Goal: Task Accomplishment & Management: Manage account settings

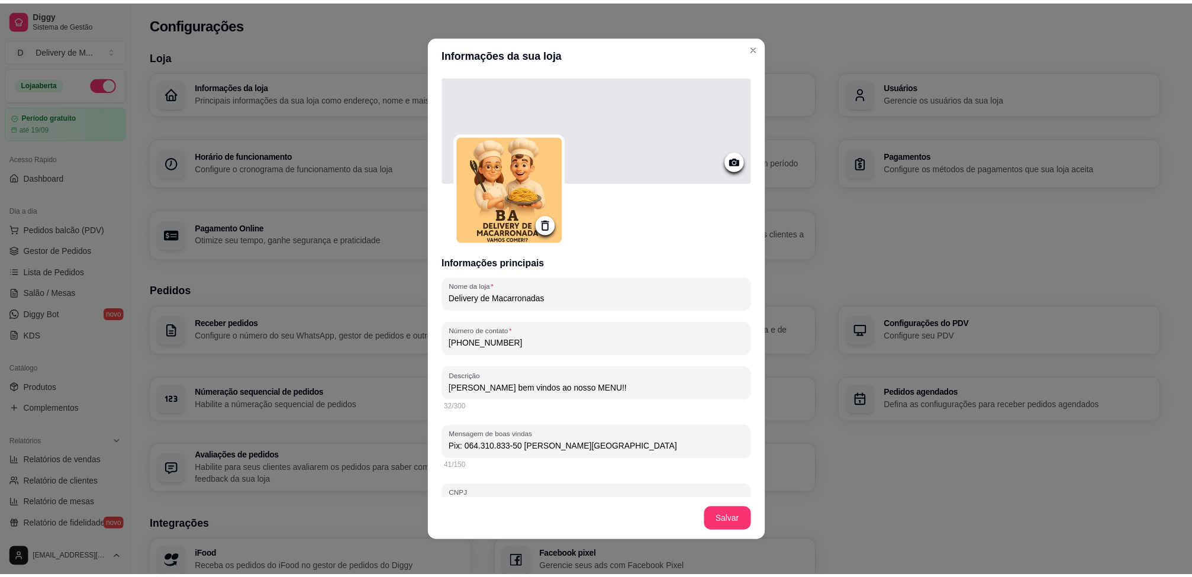
scroll to position [275, 0]
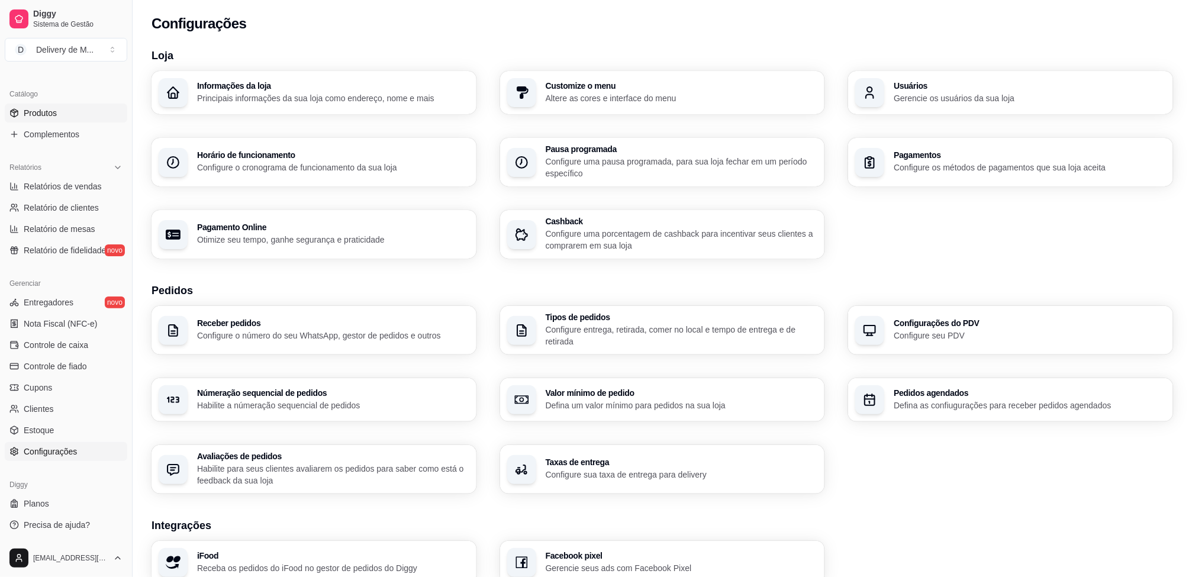
click at [53, 107] on span "Produtos" at bounding box center [40, 113] width 33 height 12
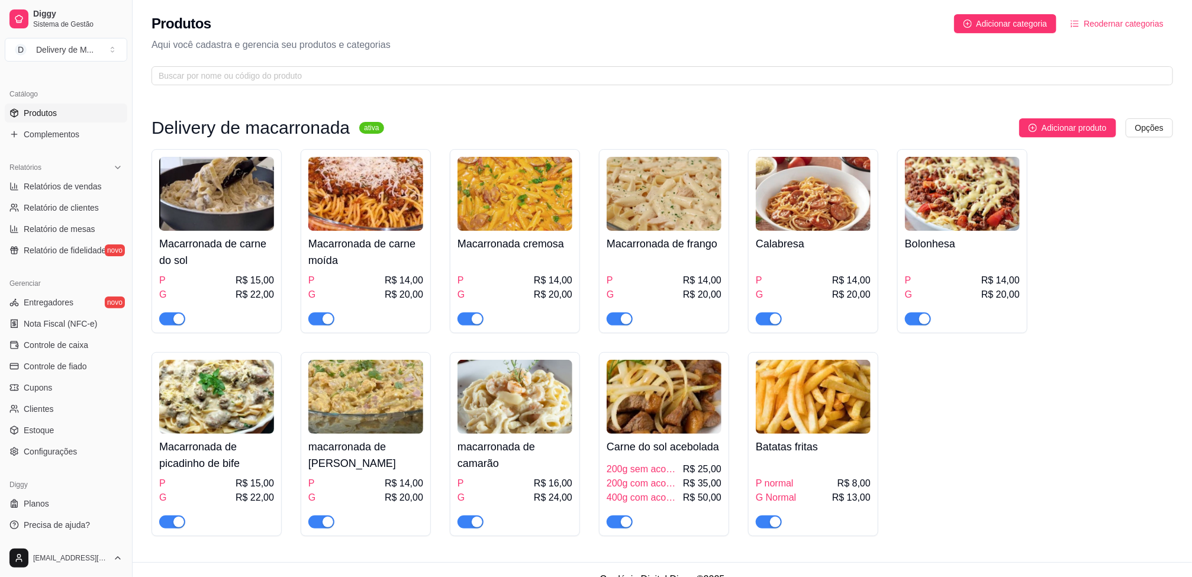
click at [620, 320] on button "button" at bounding box center [620, 318] width 26 height 13
click at [618, 315] on span "button" at bounding box center [620, 318] width 26 height 13
click at [321, 519] on span "button" at bounding box center [321, 521] width 26 height 13
click at [366, 402] on img at bounding box center [365, 397] width 115 height 74
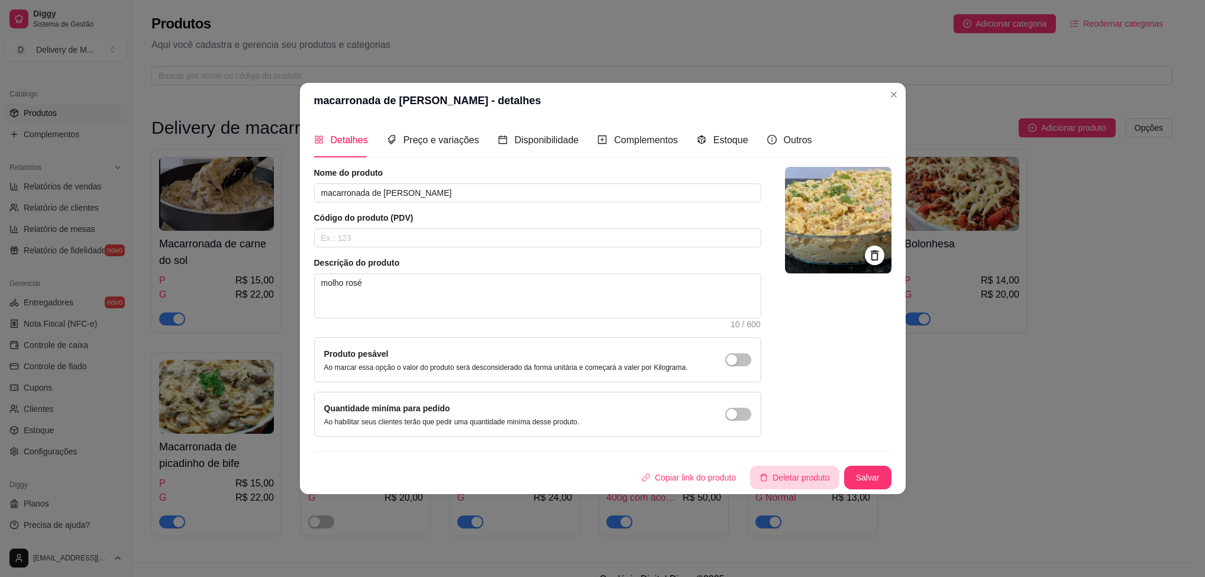
click at [817, 480] on button "Deletar produto" at bounding box center [794, 478] width 89 height 24
click at [792, 446] on button "sim" at bounding box center [783, 440] width 47 height 24
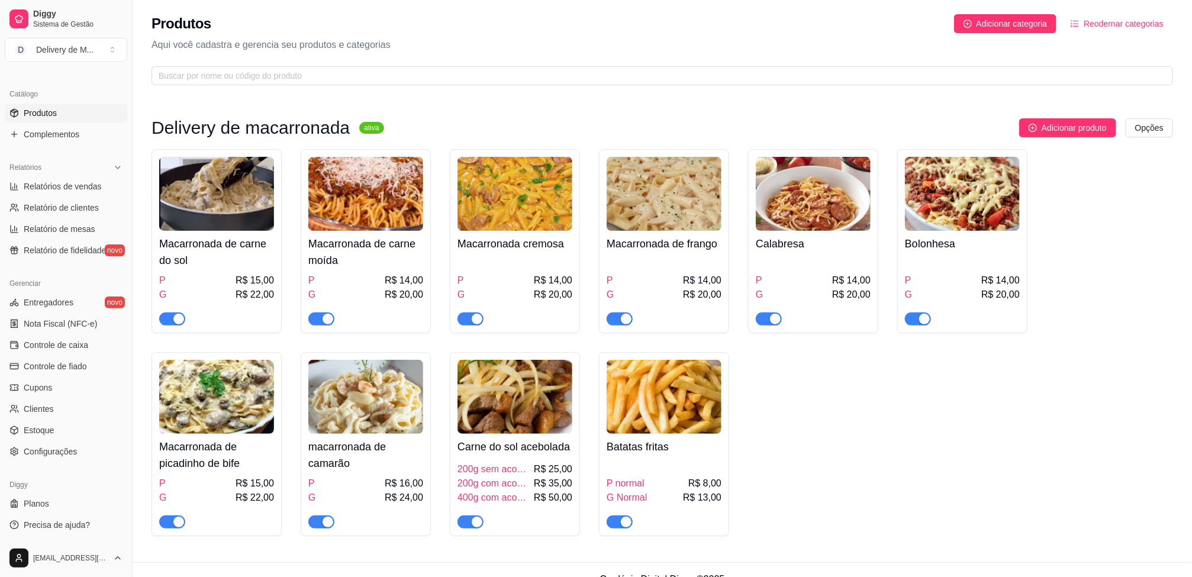
click at [173, 318] on div "button" at bounding box center [178, 319] width 11 height 11
click at [176, 318] on span "button" at bounding box center [172, 318] width 26 height 13
click at [325, 527] on div "button" at bounding box center [328, 522] width 11 height 11
click at [377, 428] on img at bounding box center [365, 397] width 115 height 74
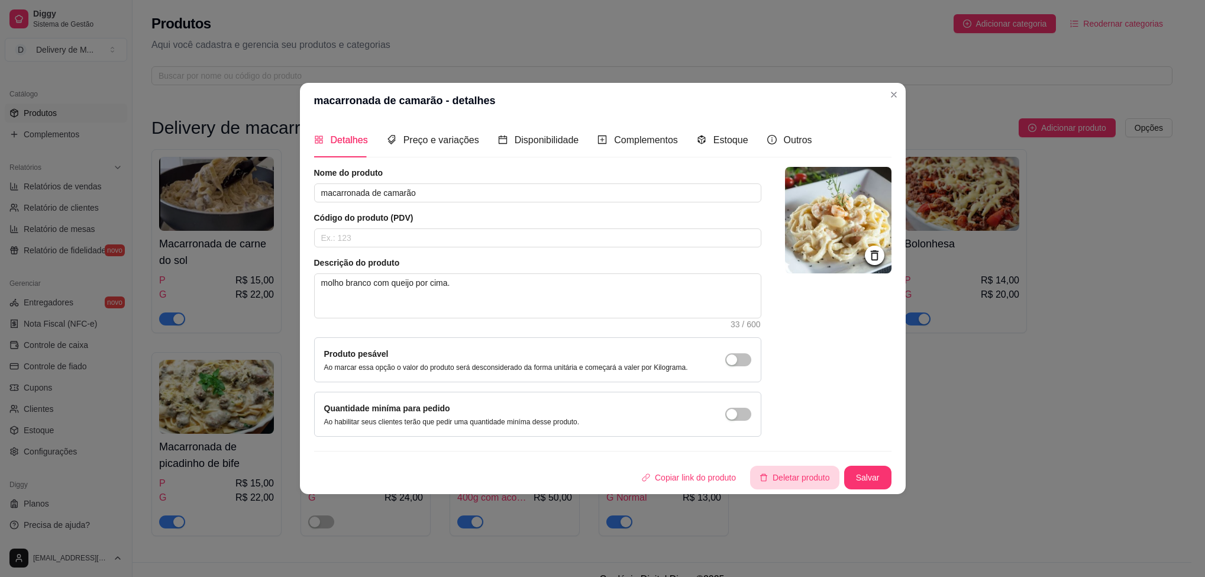
click at [801, 480] on button "Deletar produto" at bounding box center [794, 478] width 89 height 24
click at [776, 439] on button "sim" at bounding box center [784, 439] width 46 height 23
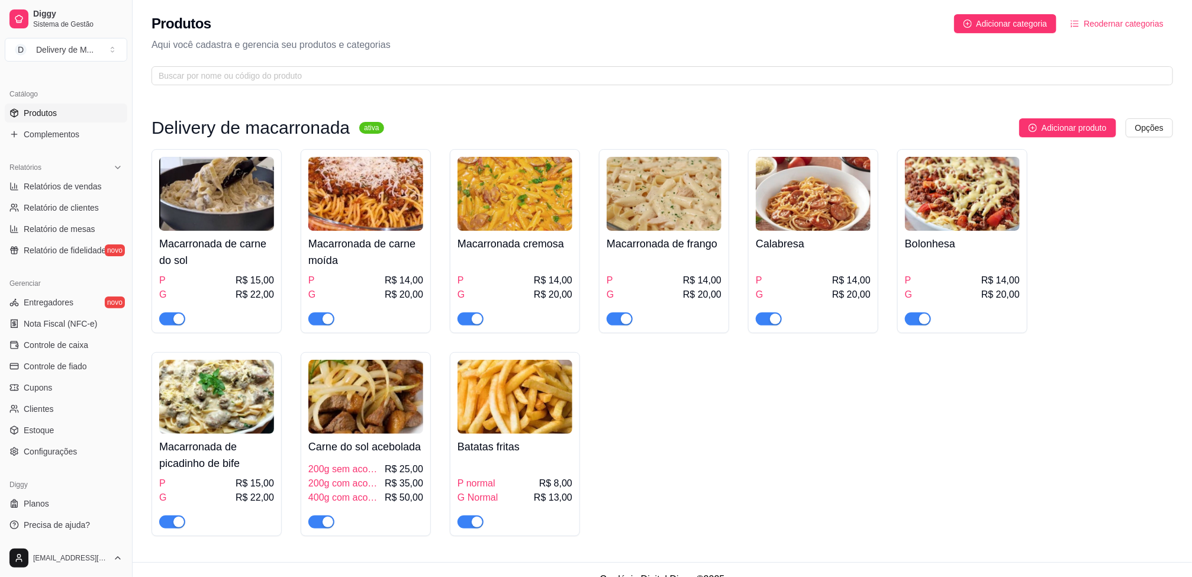
click at [723, 471] on div "Macarronada de carne do sol P R$ 15,00 G R$ 22,00 Macarronada de carne moída P …" at bounding box center [662, 342] width 1021 height 387
click at [723, 470] on div "Macarronada de carne do sol P R$ 15,00 G R$ 22,00 Macarronada de carne moída P …" at bounding box center [662, 342] width 1021 height 387
